Goal: Task Accomplishment & Management: Manage account settings

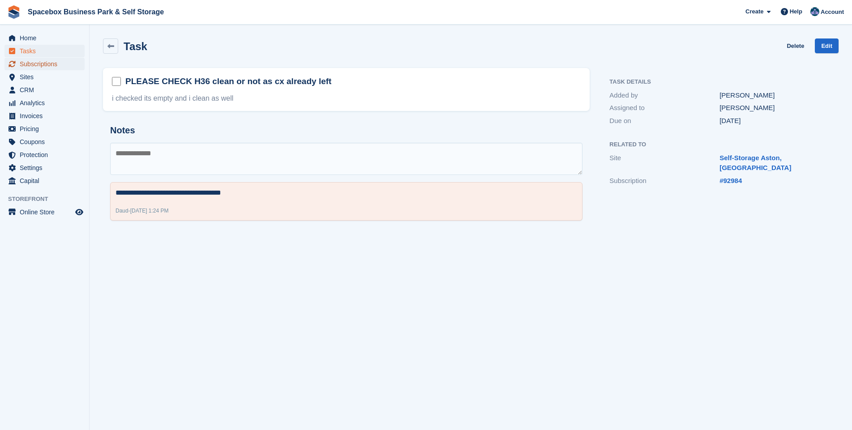
click at [35, 68] on span "Subscriptions" at bounding box center [47, 64] width 54 height 13
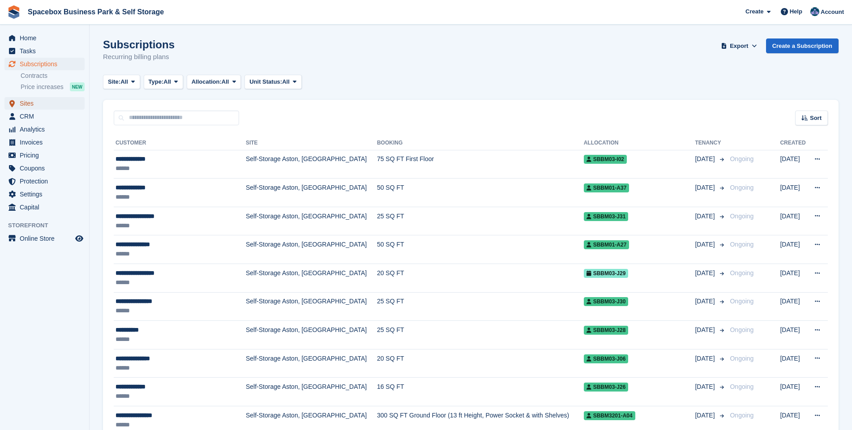
click at [31, 107] on span "Sites" at bounding box center [47, 103] width 54 height 13
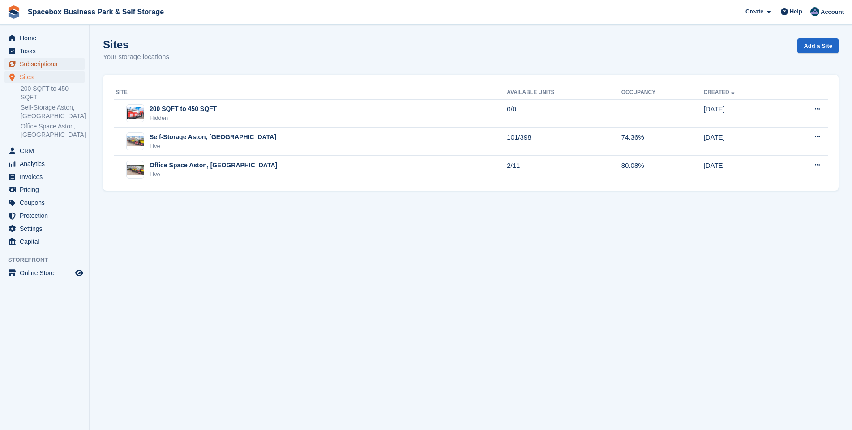
click at [32, 62] on span "Subscriptions" at bounding box center [47, 64] width 54 height 13
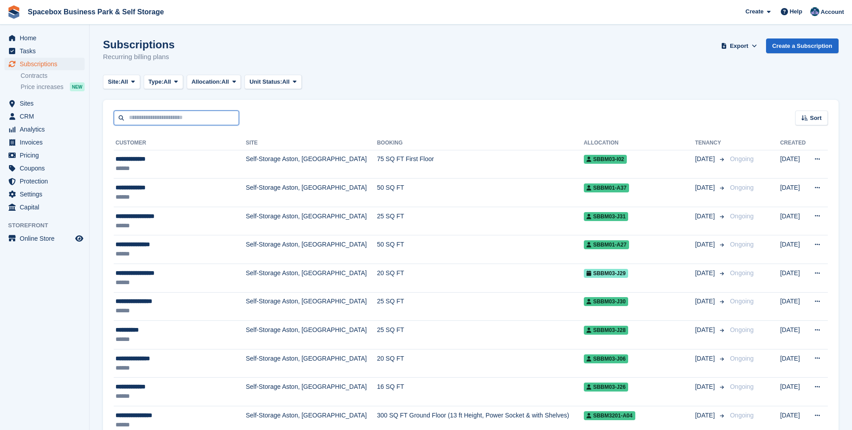
click at [145, 120] on input "text" at bounding box center [176, 118] width 125 height 15
type input "*****"
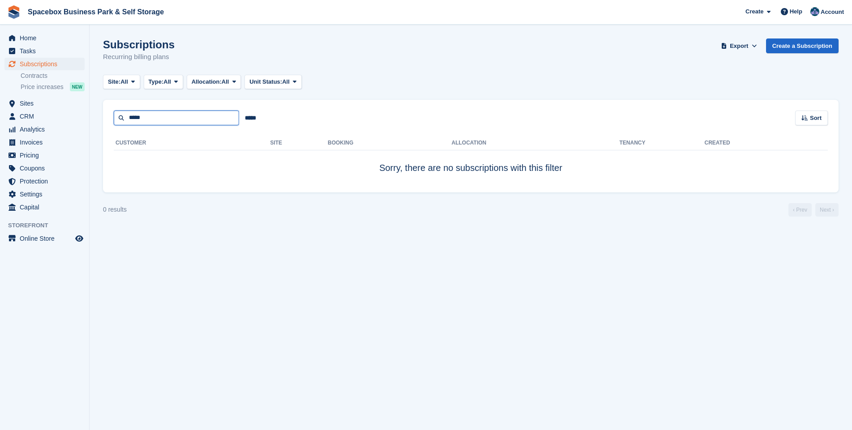
click at [162, 120] on input "*****" at bounding box center [176, 118] width 125 height 15
type input "*"
click at [29, 104] on span "Sites" at bounding box center [47, 103] width 54 height 13
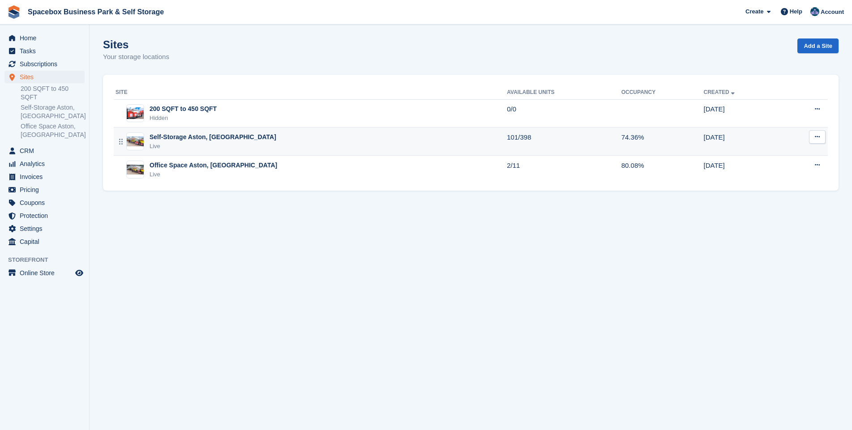
drag, startPoint x: 183, startPoint y: 164, endPoint x: 157, endPoint y: 146, distance: 31.2
click at [157, 146] on div "Live" at bounding box center [212, 146] width 127 height 9
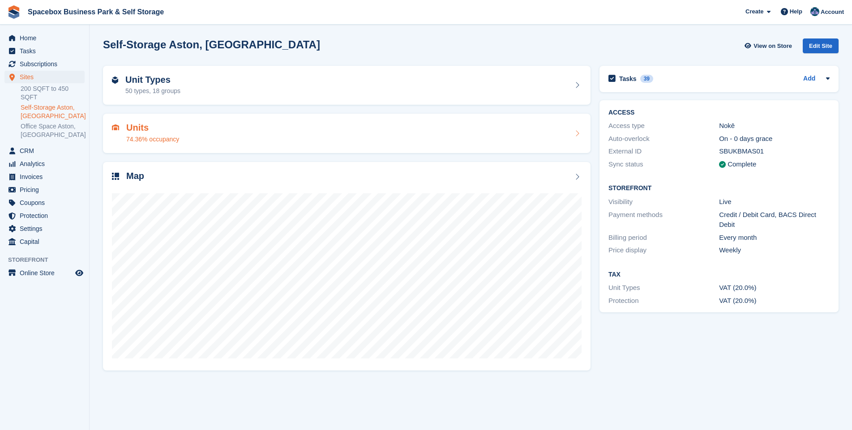
click at [139, 132] on h2 "Units" at bounding box center [152, 128] width 53 height 10
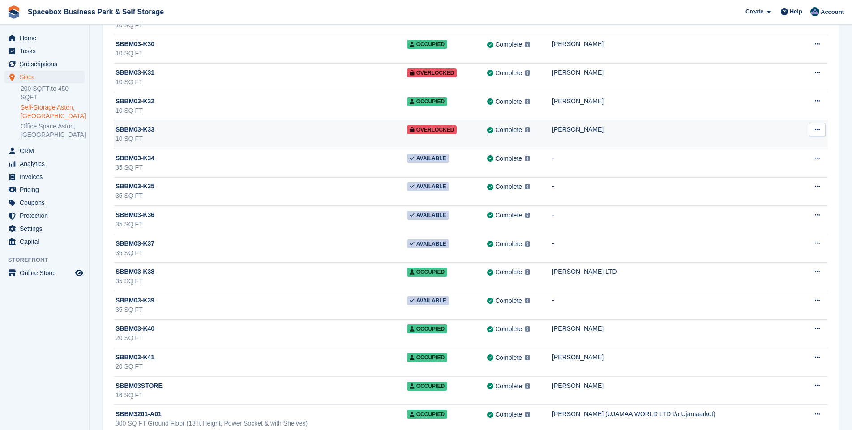
scroll to position [8710, 0]
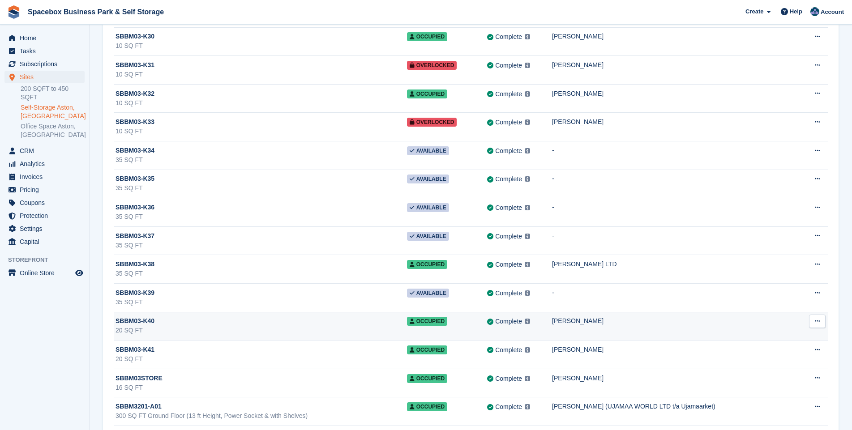
click at [247, 326] on div "20 SQ FT" at bounding box center [260, 330] width 291 height 9
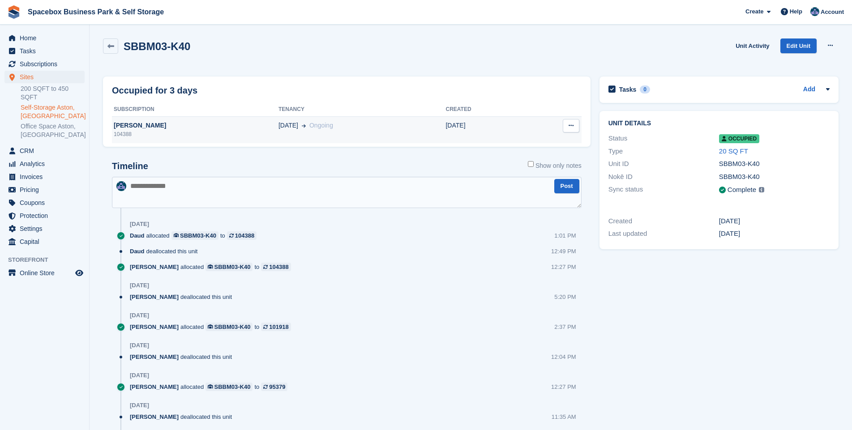
click at [128, 128] on div "[PERSON_NAME]" at bounding box center [195, 125] width 167 height 9
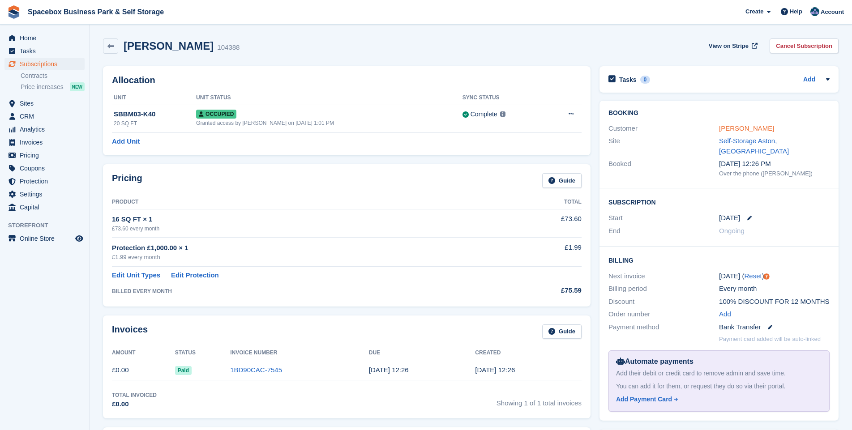
click at [730, 128] on link "[PERSON_NAME]" at bounding box center [746, 128] width 55 height 8
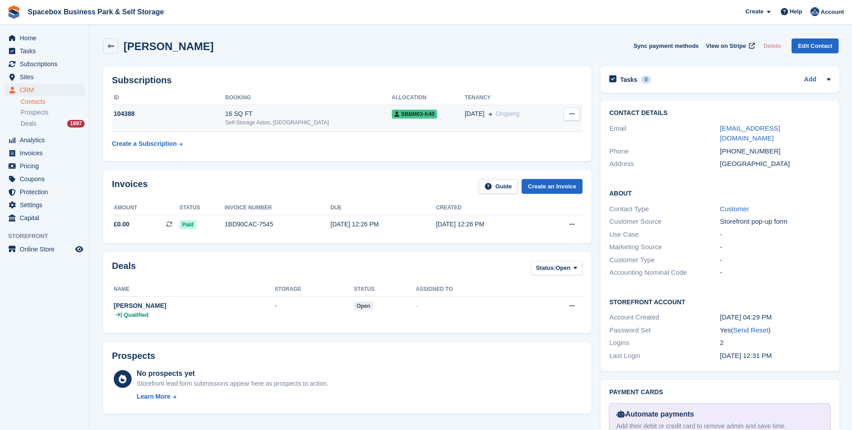
click at [245, 120] on div "Self-Storage Aston, [GEOGRAPHIC_DATA]" at bounding box center [308, 123] width 167 height 8
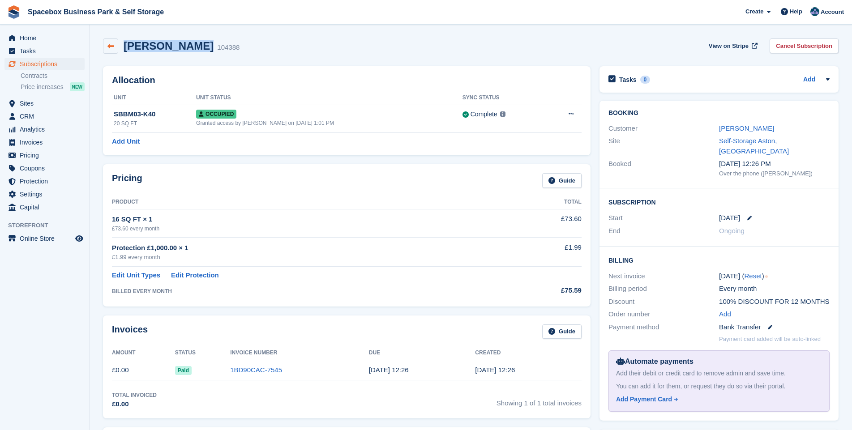
drag, startPoint x: 194, startPoint y: 46, endPoint x: 106, endPoint y: 46, distance: 88.2
click at [106, 46] on div "[PERSON_NAME] 104388" at bounding box center [171, 45] width 137 height 15
drag, startPoint x: 106, startPoint y: 46, endPoint x: 132, endPoint y: 47, distance: 26.4
copy div "[PERSON_NAME]"
click at [752, 272] on link "Reset" at bounding box center [752, 276] width 17 height 8
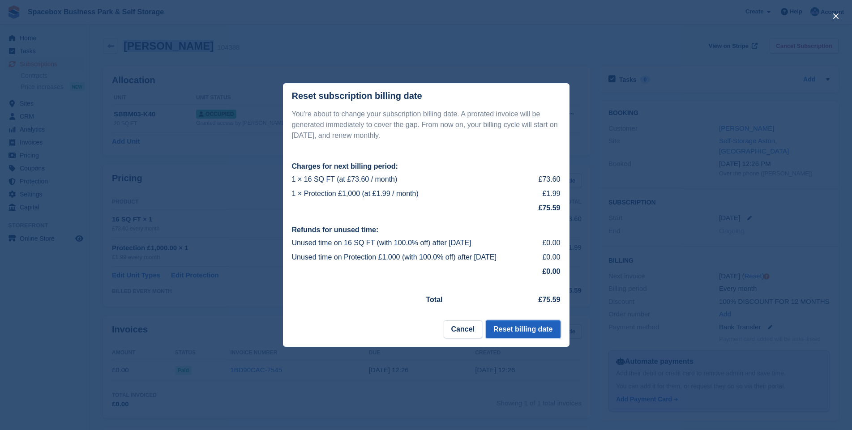
click at [519, 332] on button "Reset billing date" at bounding box center [523, 329] width 74 height 18
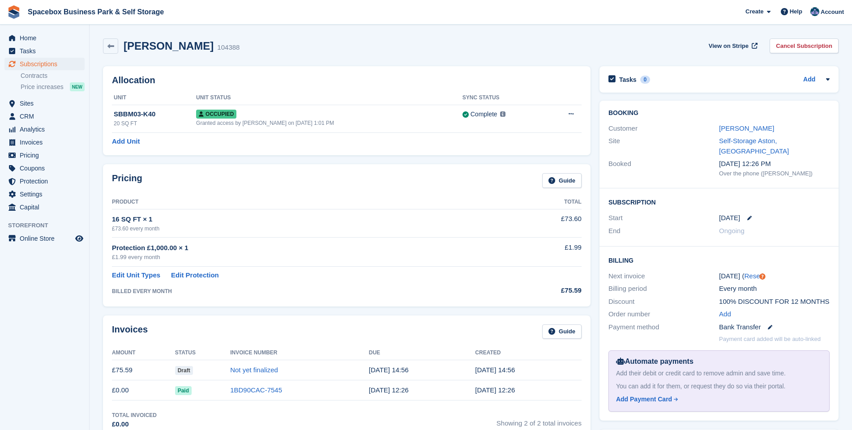
drag, startPoint x: 240, startPoint y: 368, endPoint x: 205, endPoint y: 232, distance: 141.0
click at [205, 232] on div "£73.60 every month" at bounding box center [309, 229] width 394 height 8
click at [250, 371] on link "Not yet finalized" at bounding box center [254, 370] width 48 height 8
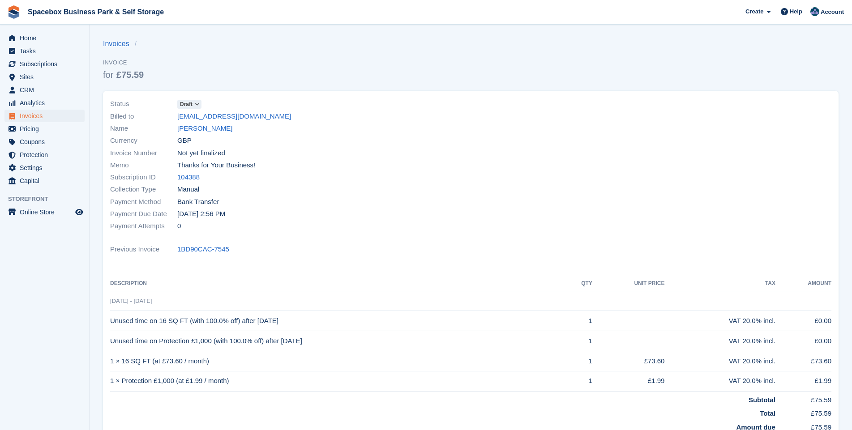
click at [199, 102] on icon at bounding box center [197, 104] width 5 height 5
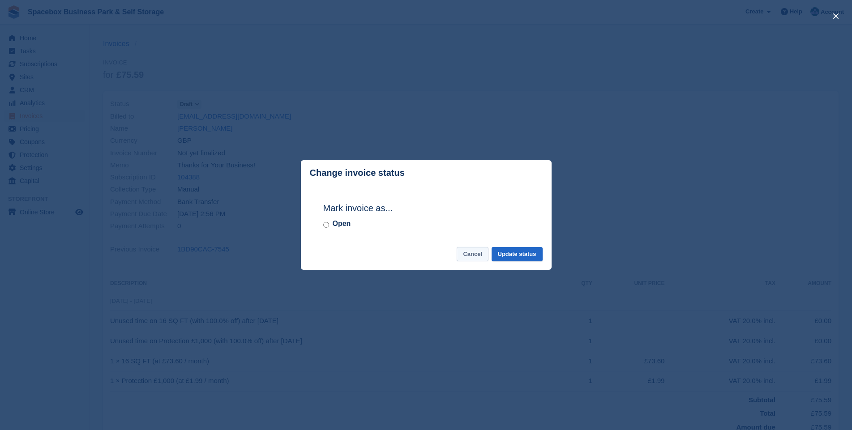
click at [470, 255] on button "Cancel" at bounding box center [473, 254] width 32 height 15
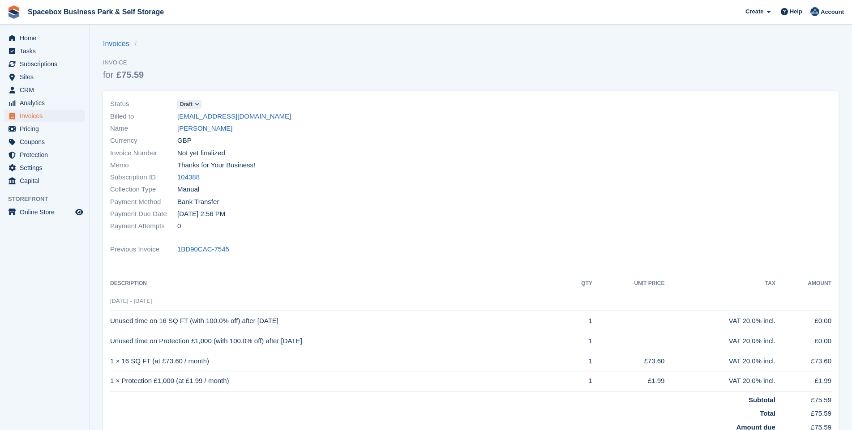
click at [196, 104] on icon at bounding box center [197, 104] width 5 height 5
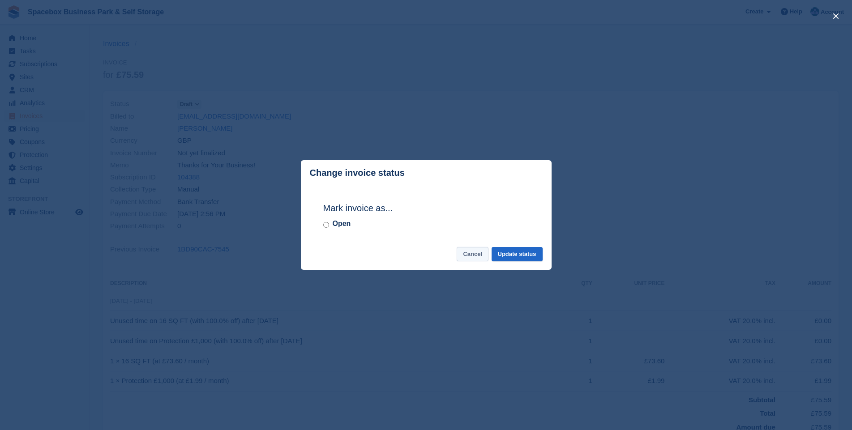
click at [477, 260] on button "Cancel" at bounding box center [473, 254] width 32 height 15
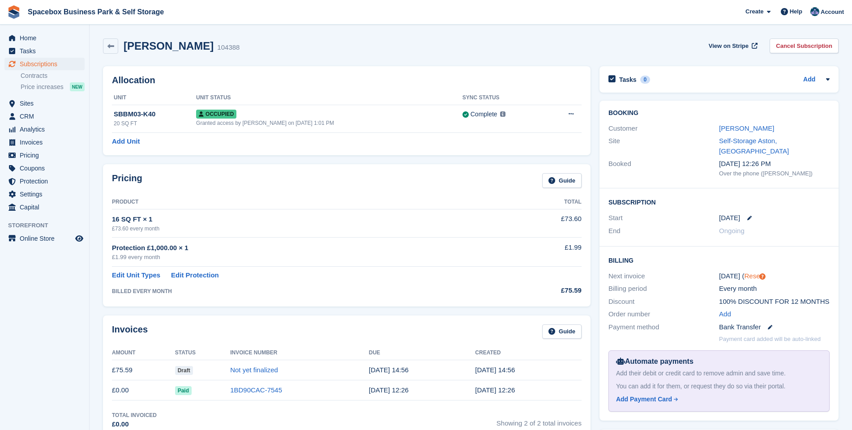
click at [748, 272] on link "Reset" at bounding box center [752, 276] width 17 height 8
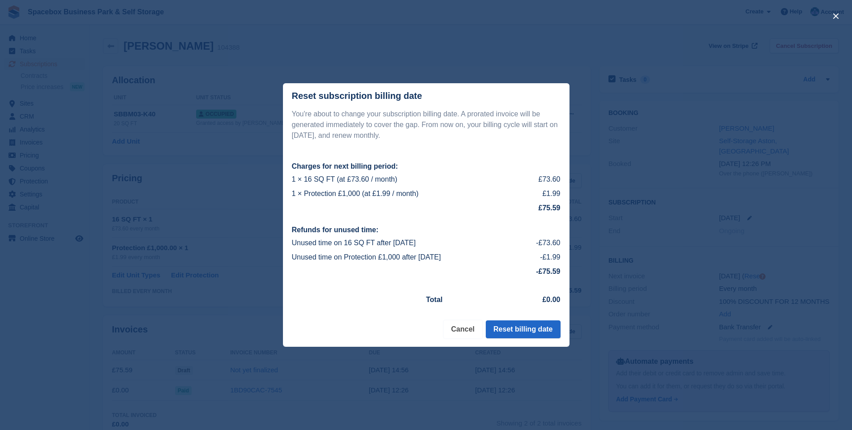
click at [472, 333] on button "Cancel" at bounding box center [463, 329] width 38 height 18
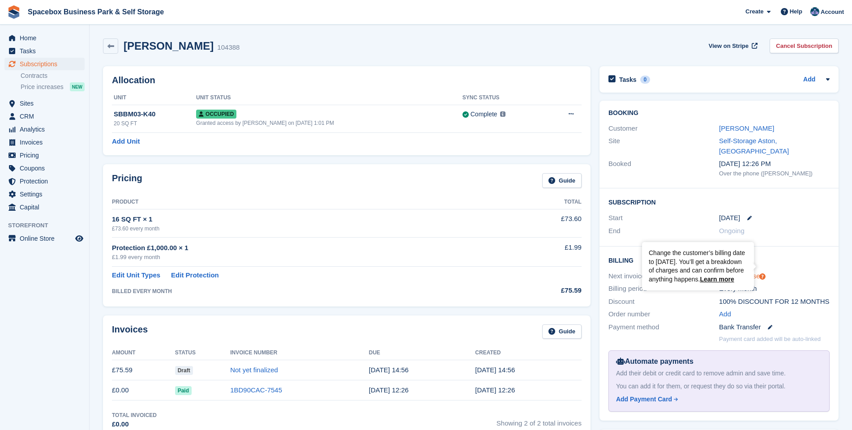
click at [761, 273] on icon "Tooltip anchor" at bounding box center [762, 276] width 6 height 6
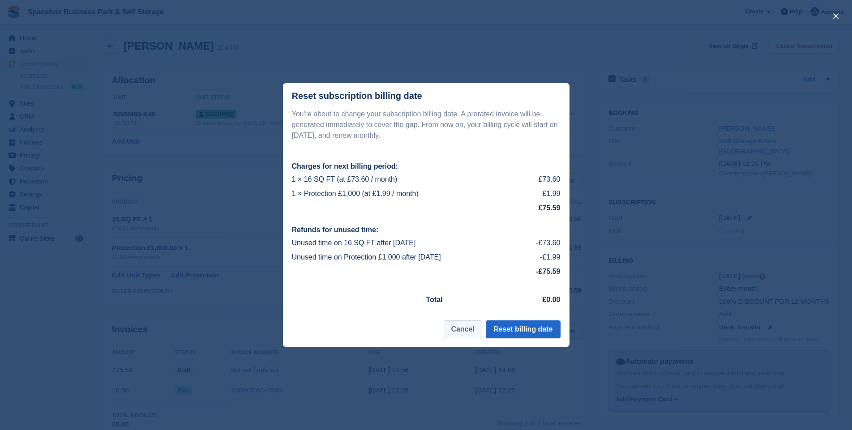
click at [473, 329] on button "Cancel" at bounding box center [463, 329] width 38 height 18
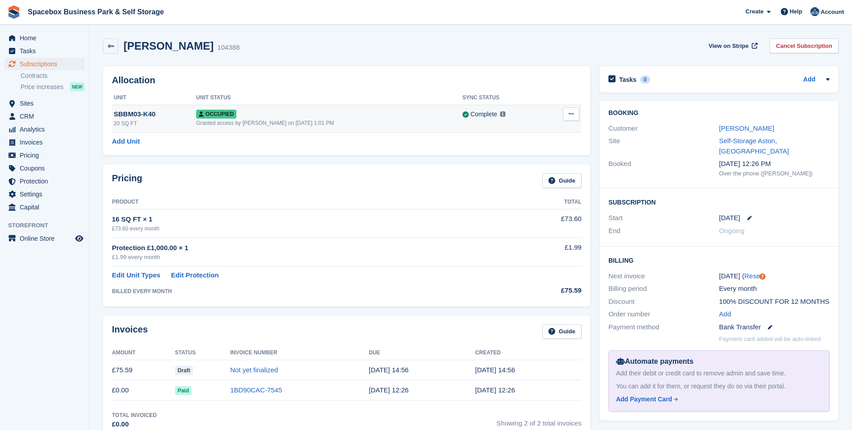
click at [184, 118] on div "SBBM03-K40" at bounding box center [155, 114] width 82 height 10
drag, startPoint x: 255, startPoint y: 371, endPoint x: 210, endPoint y: 307, distance: 78.7
click at [210, 307] on div "Pricing Guide Product Total 16 SQ FT × 1 £73.60 every month £73.60 Protection £…" at bounding box center [346, 235] width 496 height 151
click at [241, 370] on link "Not yet finalized" at bounding box center [254, 370] width 48 height 8
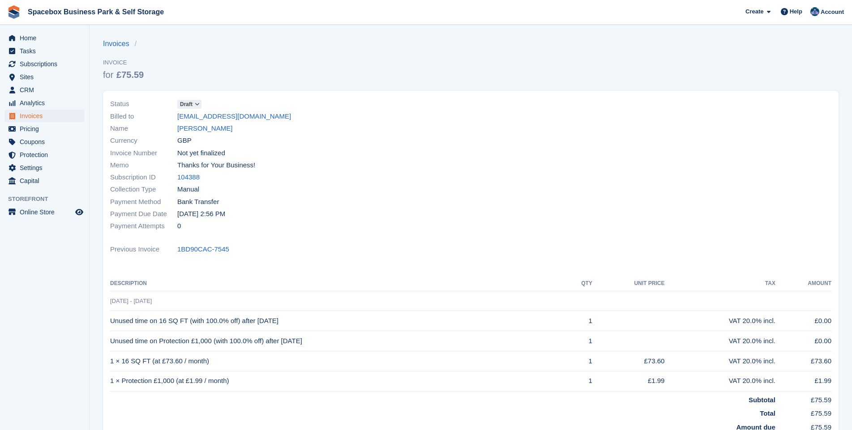
click at [200, 103] on icon at bounding box center [197, 104] width 5 height 5
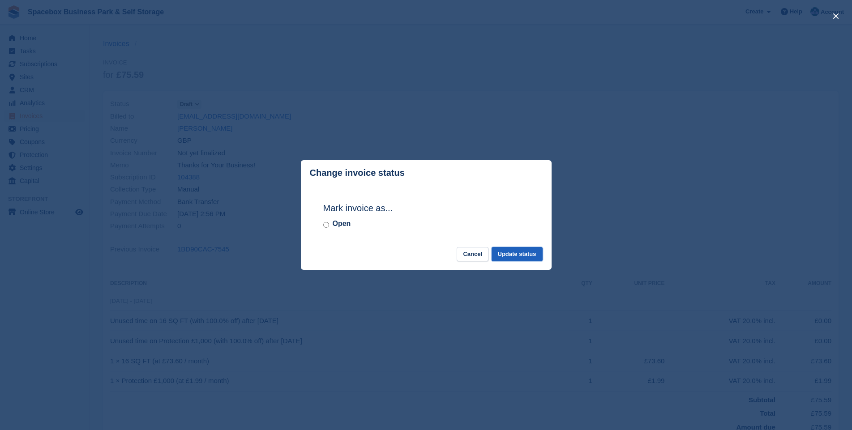
click at [506, 251] on button "Update status" at bounding box center [516, 254] width 51 height 15
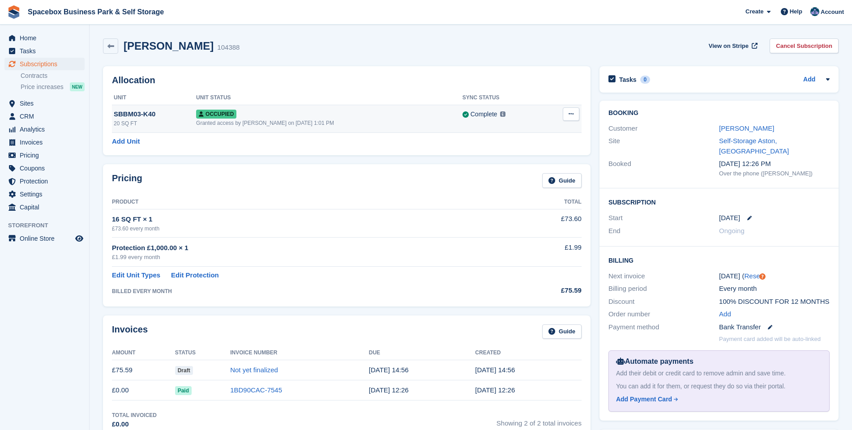
click at [169, 115] on div "SBBM03-K40" at bounding box center [155, 114] width 82 height 10
click at [564, 113] on button at bounding box center [571, 113] width 17 height 13
click at [515, 163] on p "Deallocate" at bounding box center [536, 163] width 78 height 12
